Goal: Check status: Check status

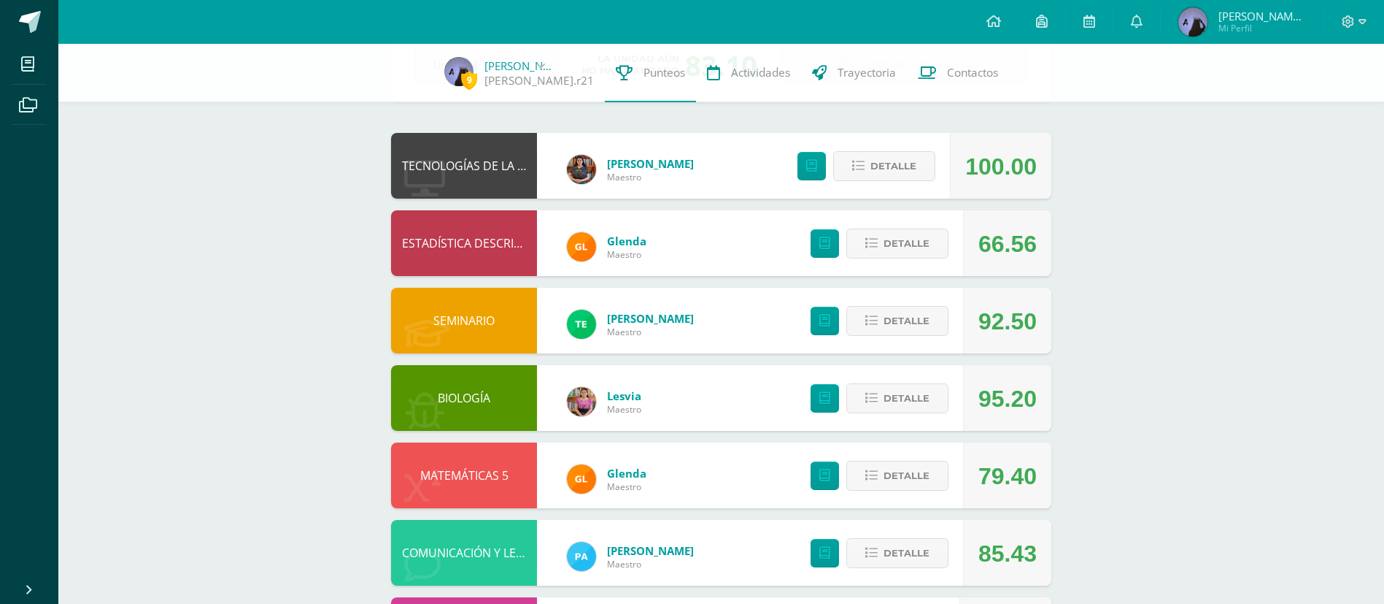
scroll to position [109, 0]
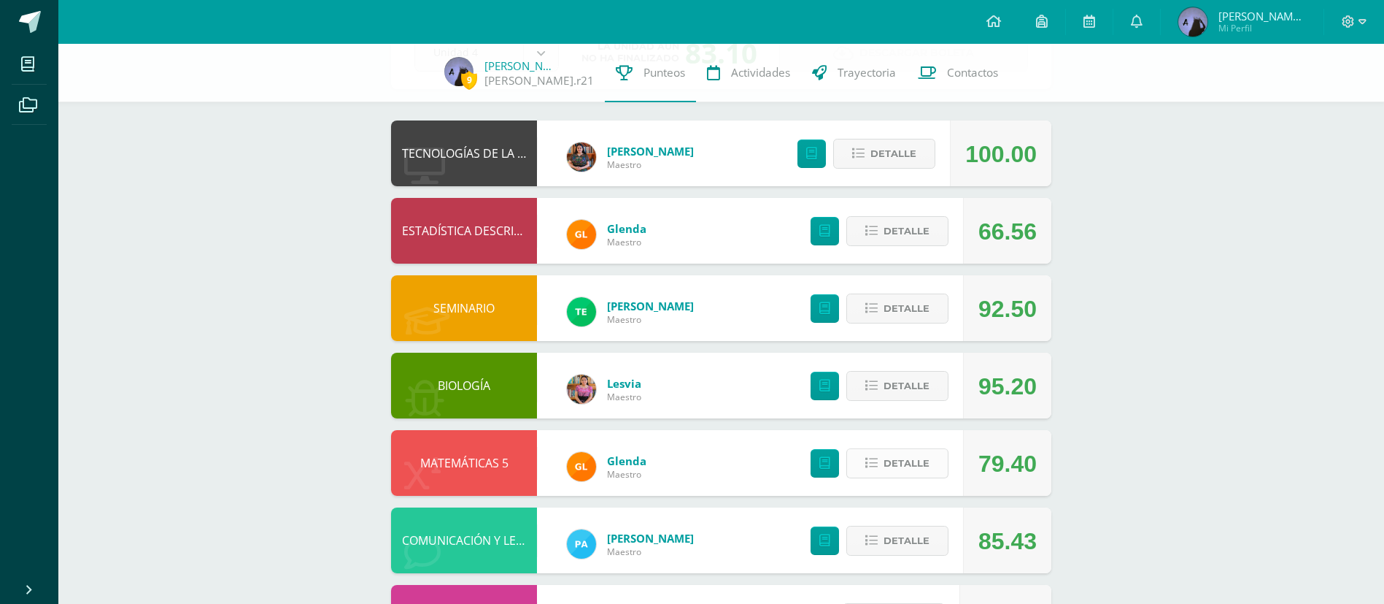
click at [924, 463] on span "Detalle" at bounding box center [907, 463] width 46 height 27
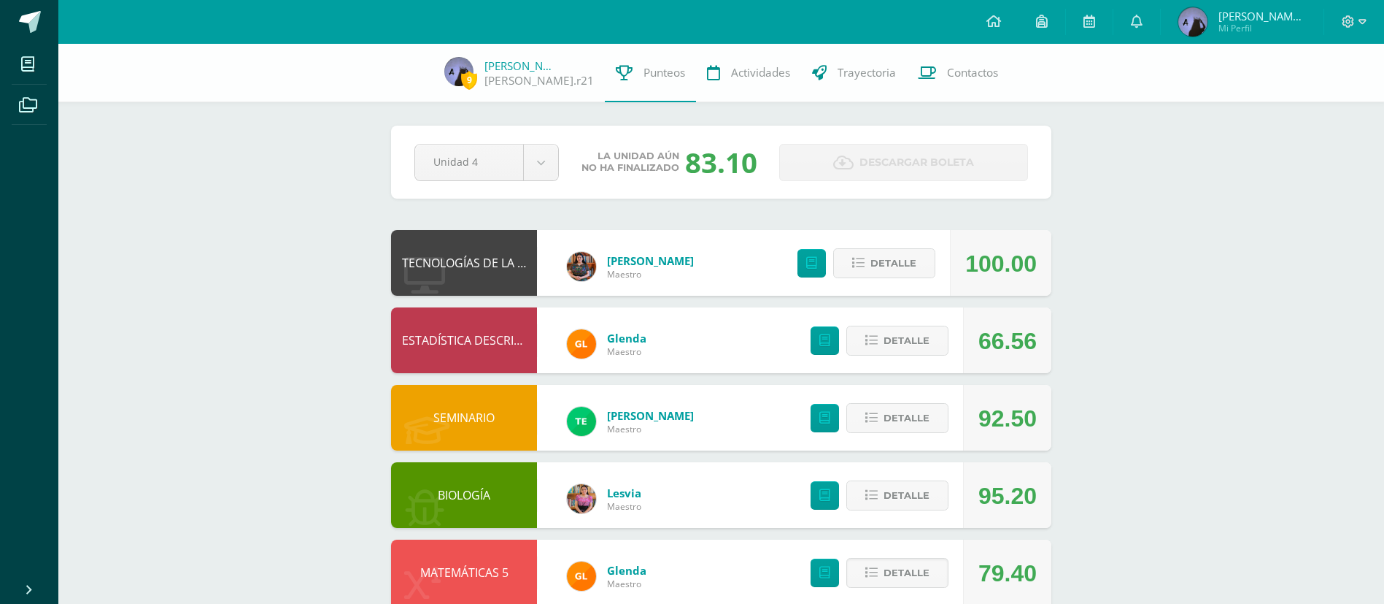
scroll to position [2, 0]
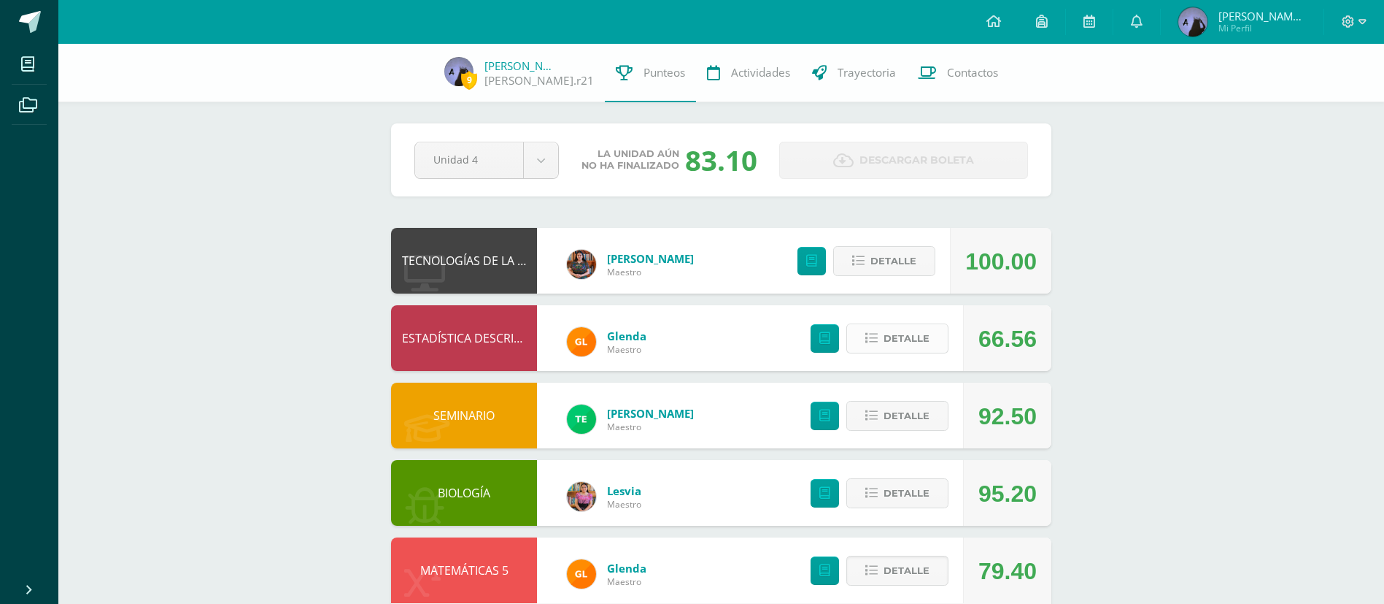
click at [920, 347] on span "Detalle" at bounding box center [907, 338] width 46 height 27
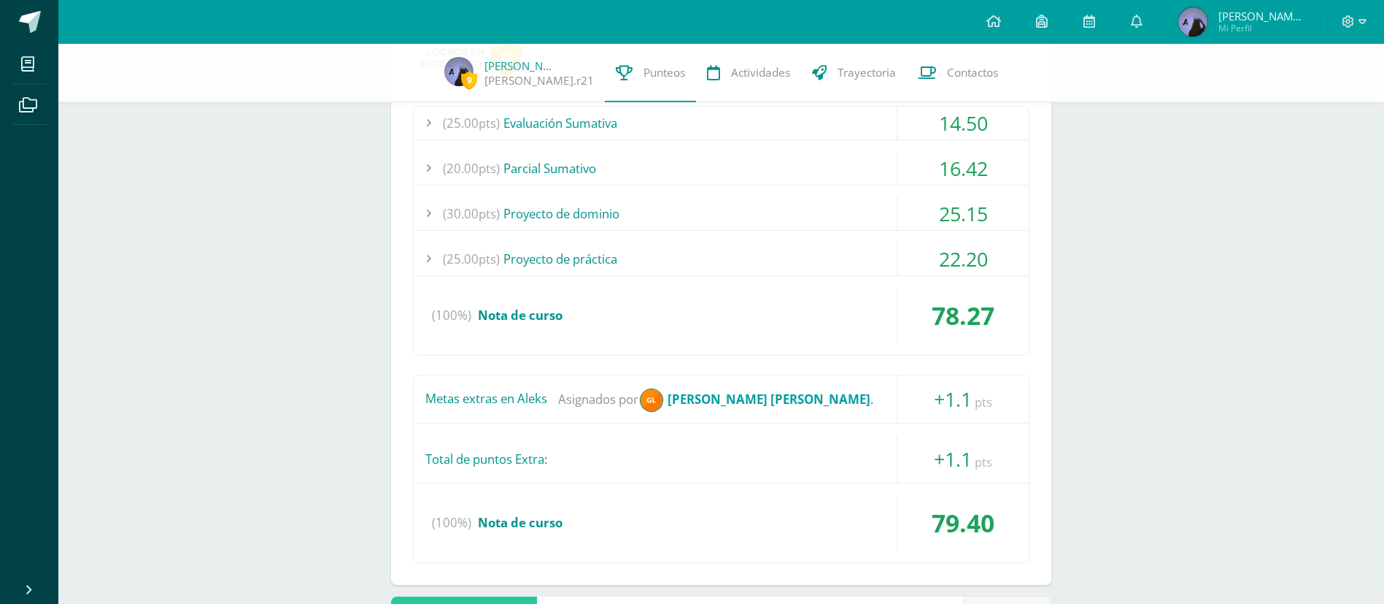
scroll to position [953, 0]
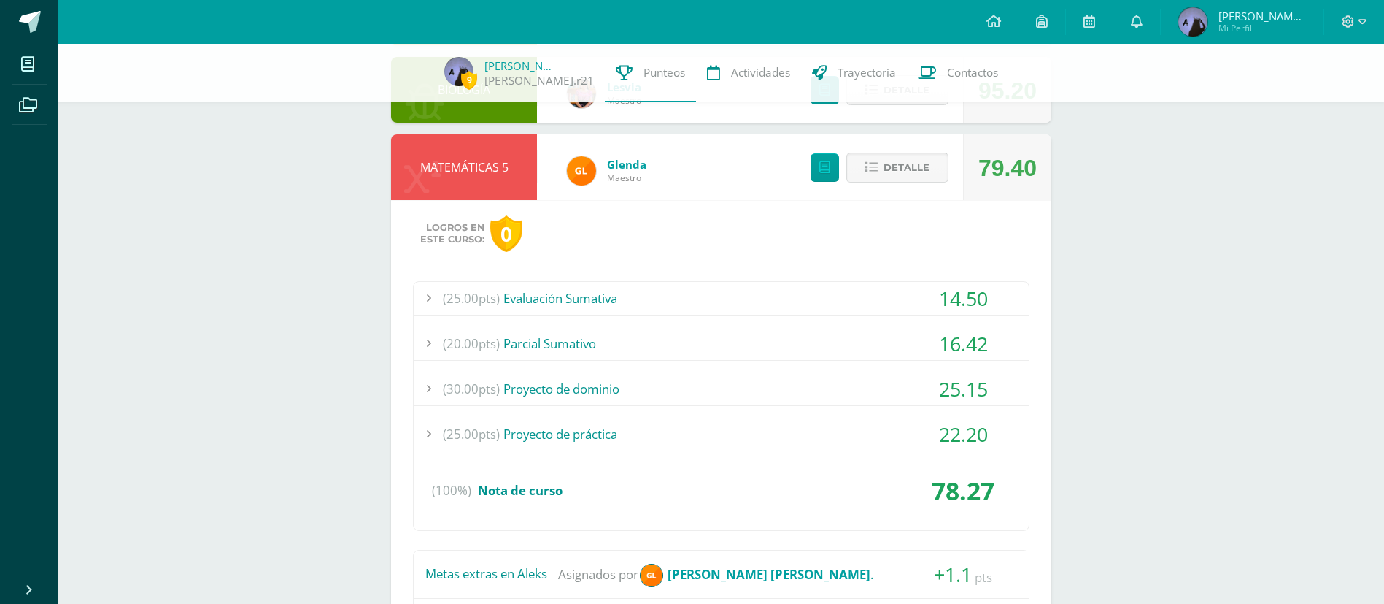
click at [908, 163] on span "Detalle" at bounding box center [907, 167] width 46 height 27
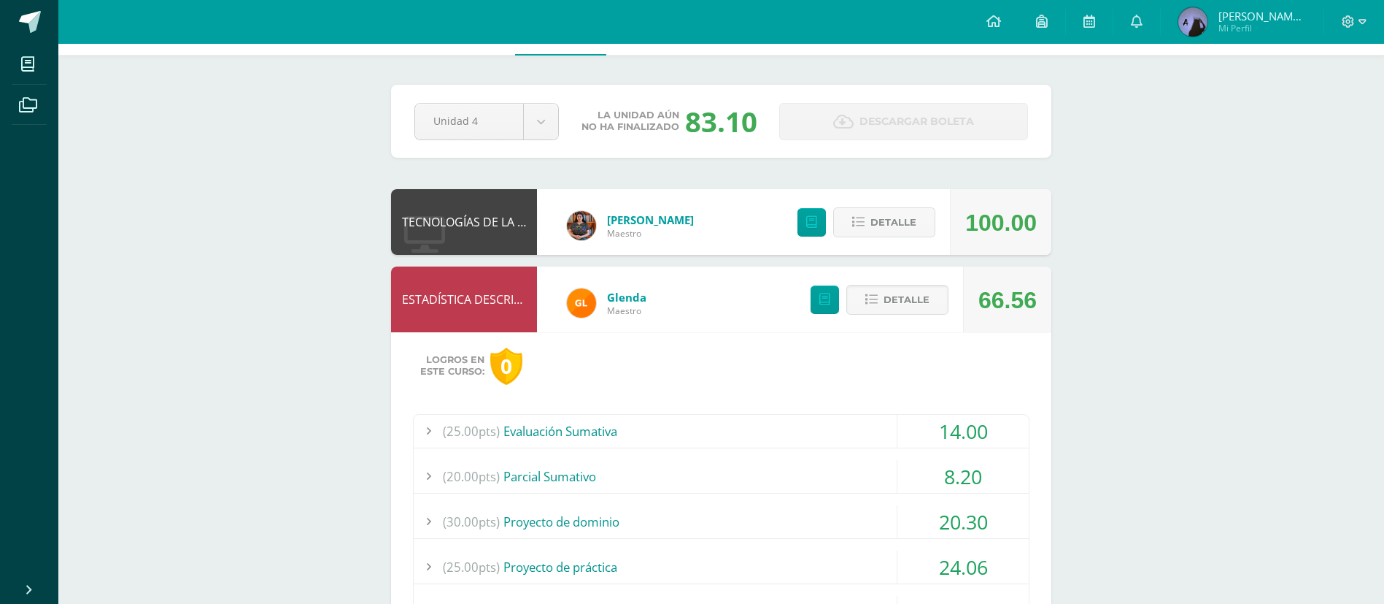
scroll to position [0, 0]
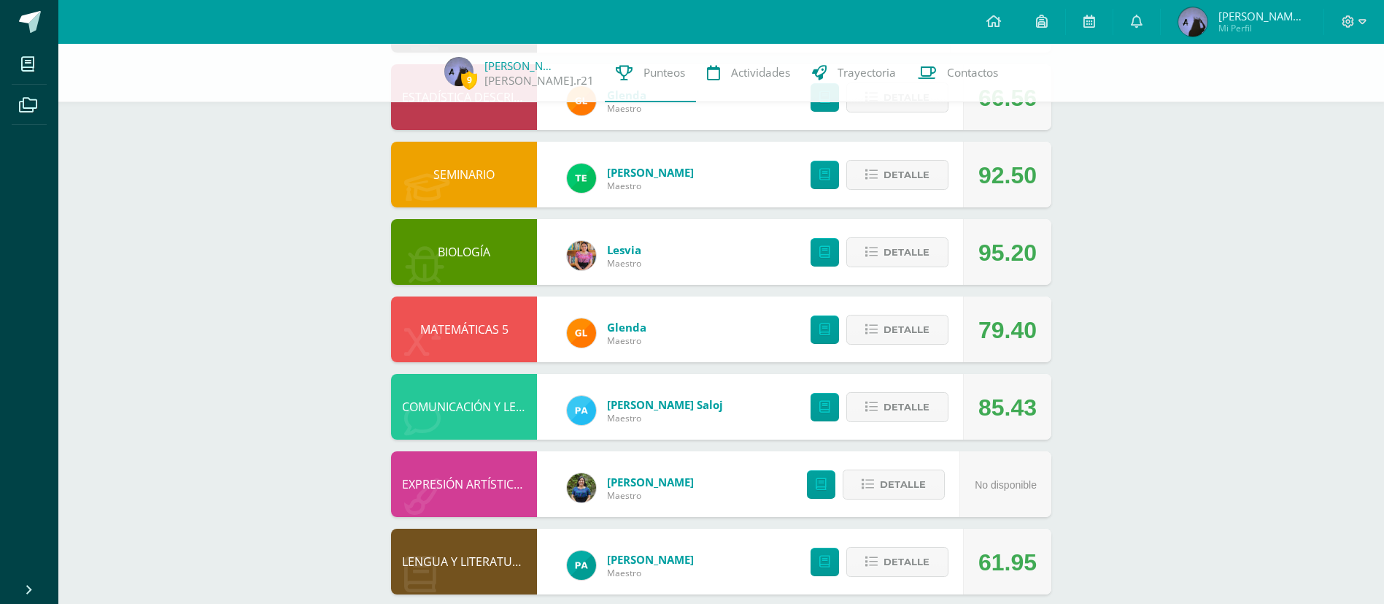
scroll to position [245, 0]
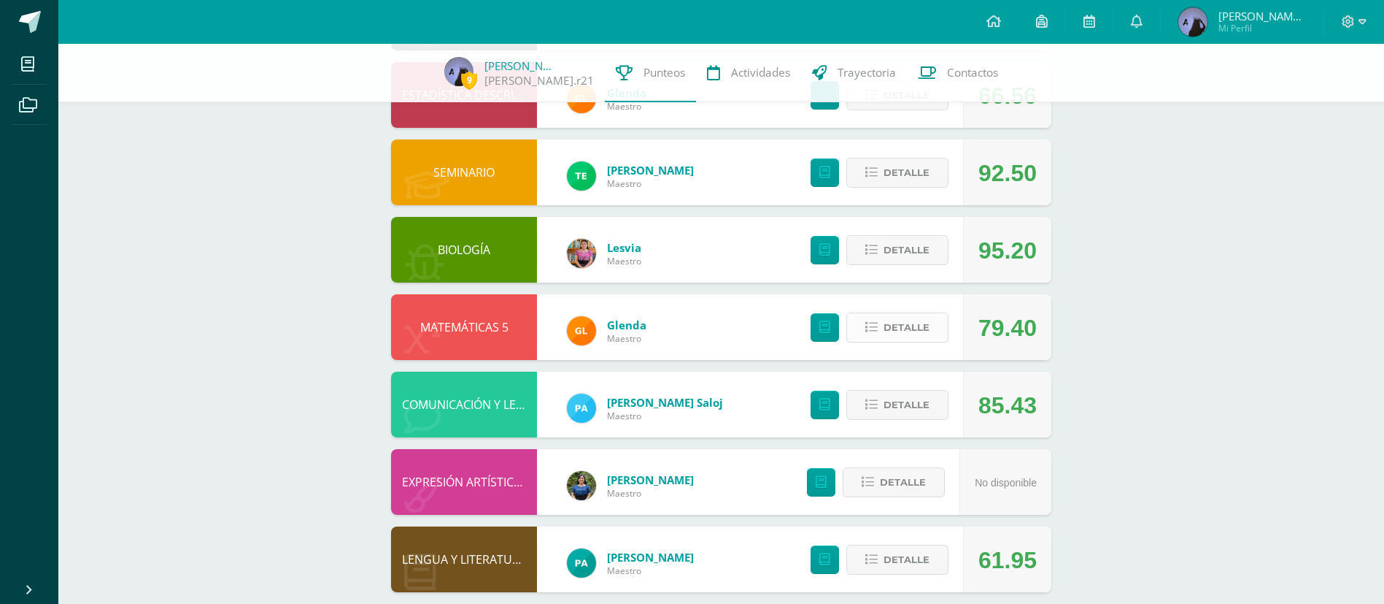
click at [911, 327] on span "Detalle" at bounding box center [907, 327] width 46 height 27
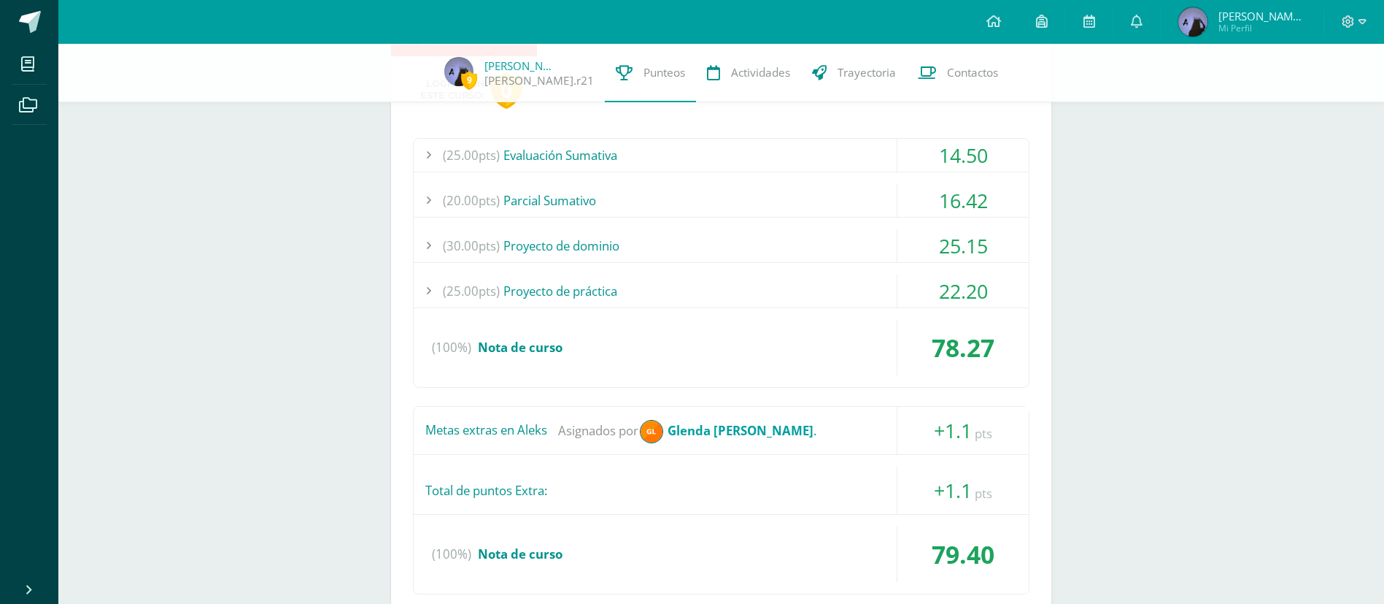
scroll to position [560, 0]
